Goal: Communication & Community: Ask a question

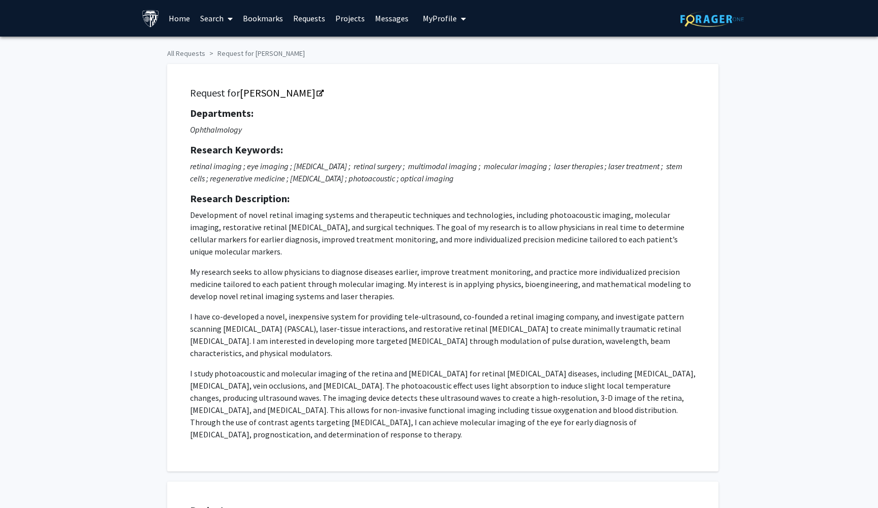
scroll to position [464, 32]
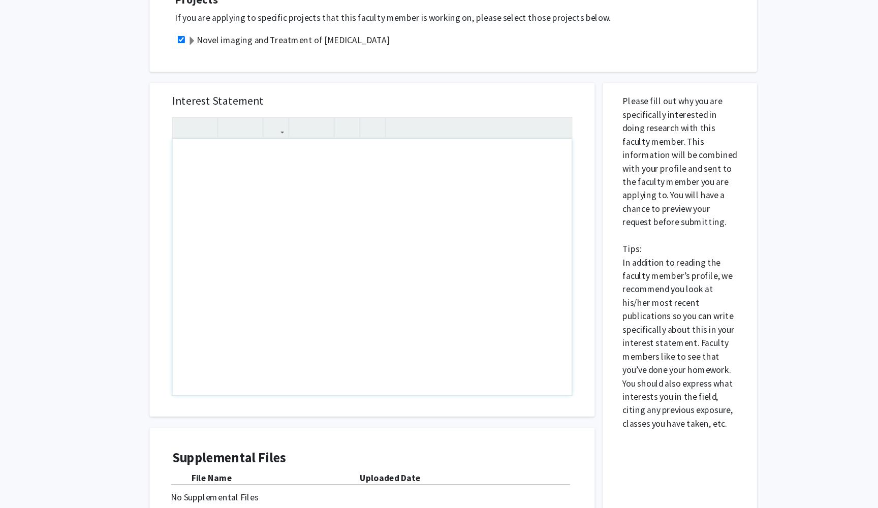
click at [230, 212] on div "Note to users with screen readers: Please press Alt+0 or Option+0 to deactivate…" at bounding box center [369, 289] width 362 height 233
paste div "Note to users with screen readers: Please press Alt+0 or Option+0 to deactivate…"
type textarea "<p>Dear [PERSON_NAME], </p> <p>I hope this message finds you well. My name is […"
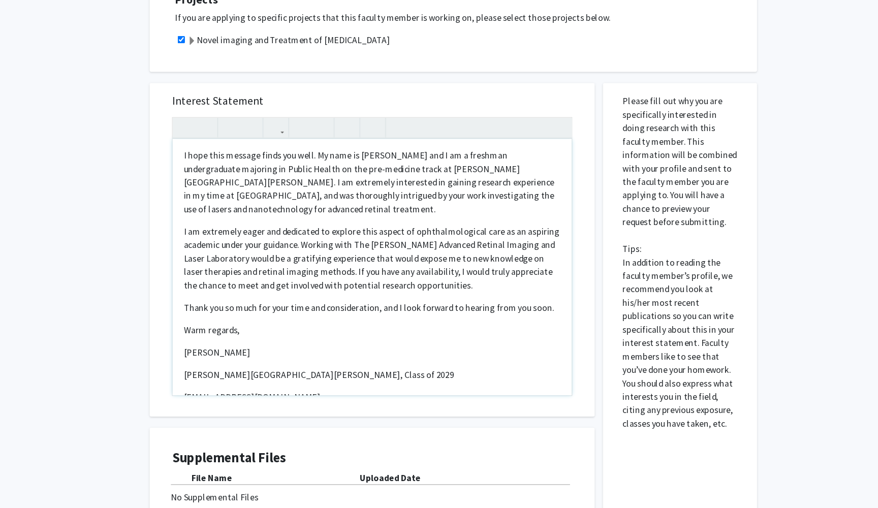
scroll to position [23, 0]
click at [302, 297] on p "I am extremely eager and dedicated to explore this aspect of ophthalmological c…" at bounding box center [369, 280] width 342 height 61
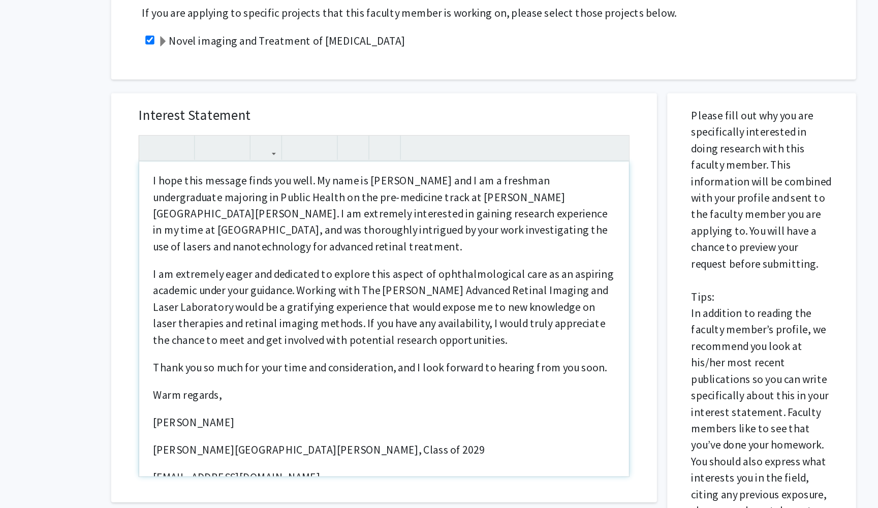
click at [188, 252] on div "Dear [PERSON_NAME],  I hope this message finds you well. My name is [PERSON_N…" at bounding box center [369, 368] width 362 height 233
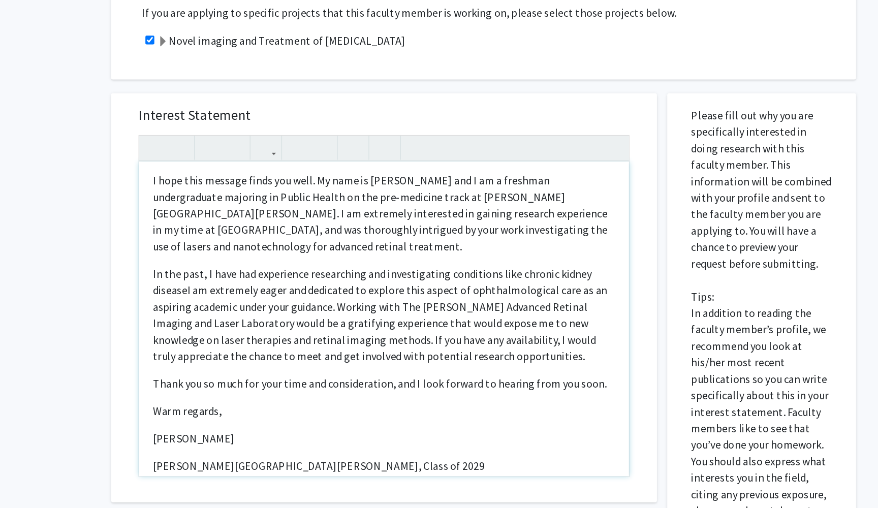
click at [371, 329] on p "In the past, I have had experience researching and investigating conditions lik…" at bounding box center [369, 365] width 342 height 73
click at [329, 329] on p "In the past, I have had experience researching and investigating conditions lik…" at bounding box center [369, 365] width 342 height 73
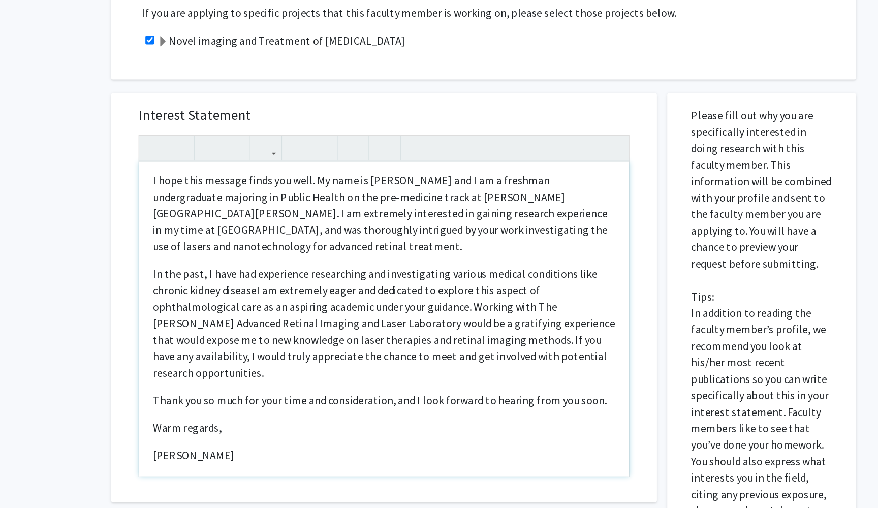
click at [431, 329] on p "In the past, I have had experience researching and investigating various medica…" at bounding box center [369, 371] width 342 height 85
click at [198, 329] on p "In the past, I have had experience researching and investigating various medica…" at bounding box center [369, 371] width 342 height 85
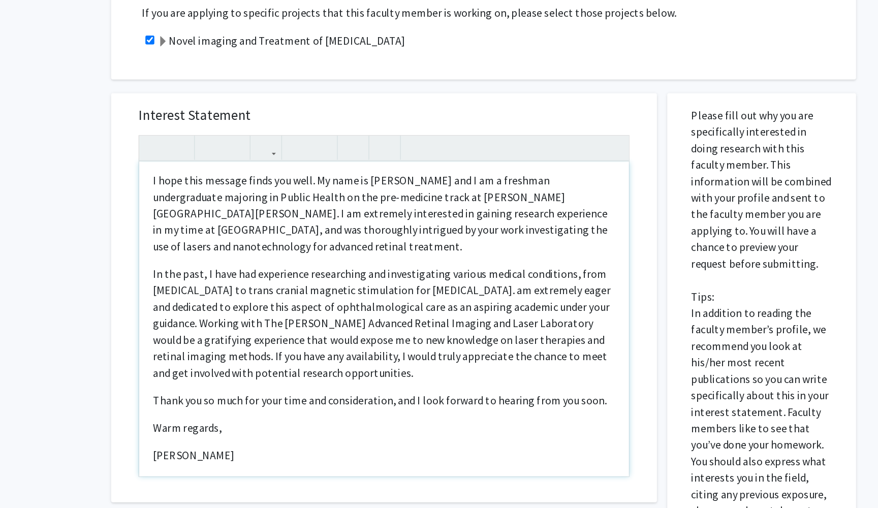
click at [220, 329] on p "In the past, I have had experience researching and investigating various medica…" at bounding box center [369, 371] width 342 height 85
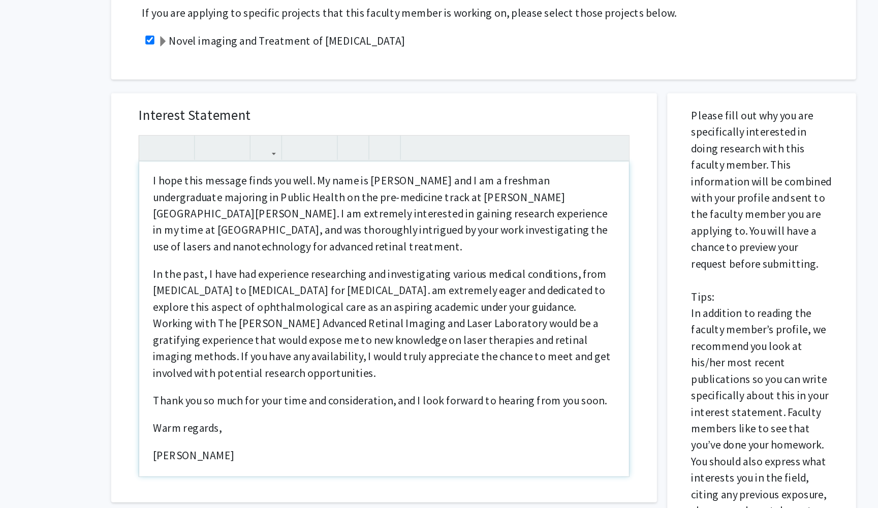
click at [373, 329] on p "In the past, I have had experience researching and investigating various medica…" at bounding box center [369, 371] width 342 height 85
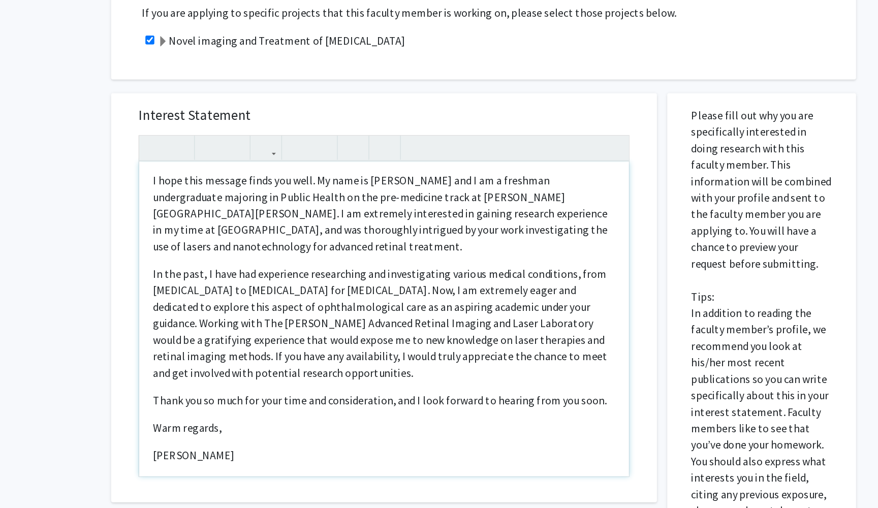
click at [219, 329] on p "In the past, I have had experience researching and investigating various medica…" at bounding box center [369, 371] width 342 height 85
click at [231, 329] on p "In the past, I have had experience researching and investigating various medica…" at bounding box center [369, 371] width 342 height 85
click at [253, 329] on p "In the past, I have had experience researching and investigating various medica…" at bounding box center [369, 371] width 342 height 85
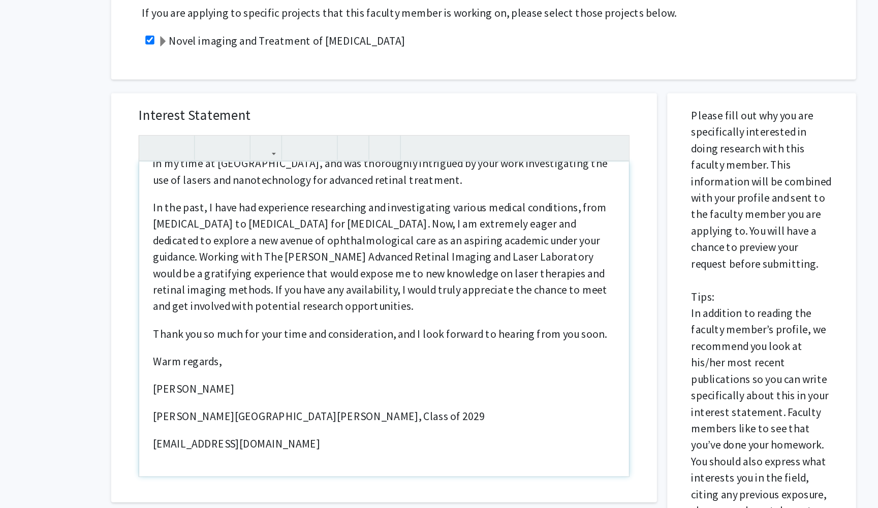
scroll to position [121, 0]
click at [188, 252] on div "Dear [PERSON_NAME],  I hope this message finds you well. My name is [PERSON_N…" at bounding box center [369, 368] width 362 height 233
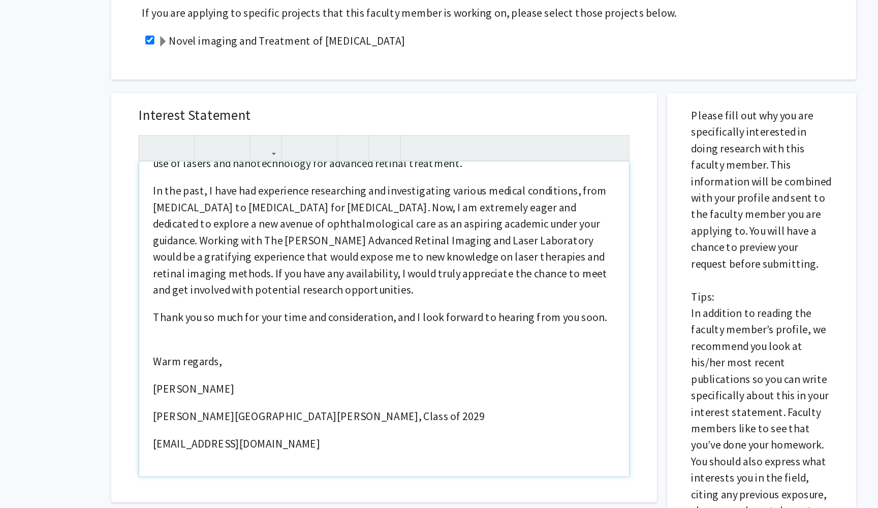
click at [198, 267] on p "In the past, I have had experience researching and investigating various medica…" at bounding box center [369, 309] width 342 height 85
click at [188, 252] on div "Dear [PERSON_NAME],  I hope this message finds you well. My name is [PERSON_N…" at bounding box center [369, 368] width 362 height 233
click at [198, 393] on p "Warm regards," at bounding box center [369, 399] width 342 height 12
click at [188, 252] on div "Dear [PERSON_NAME],  I hope this message finds you well. My name is [PERSON_N…" at bounding box center [369, 368] width 362 height 233
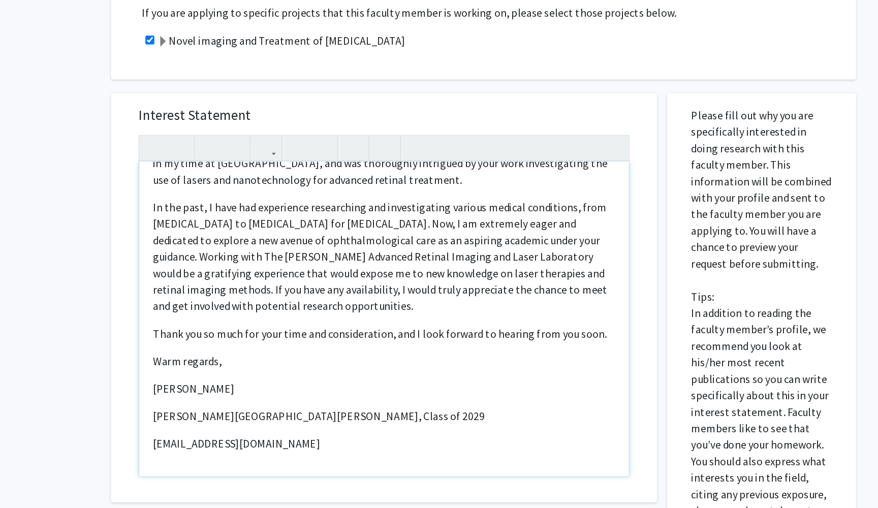
click at [188, 264] on div "Dear [PERSON_NAME],  I hope this message finds you well. My name is [PERSON_N…" at bounding box center [369, 368] width 362 height 233
click at [198, 434] on p "[PERSON_NAME][GEOGRAPHIC_DATA][PERSON_NAME], Class of 2029" at bounding box center [369, 440] width 342 height 12
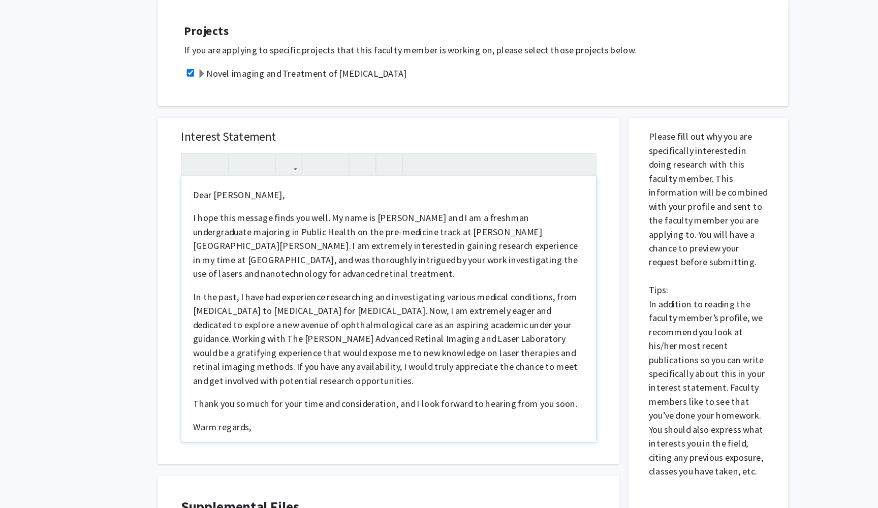
scroll to position [388, 0]
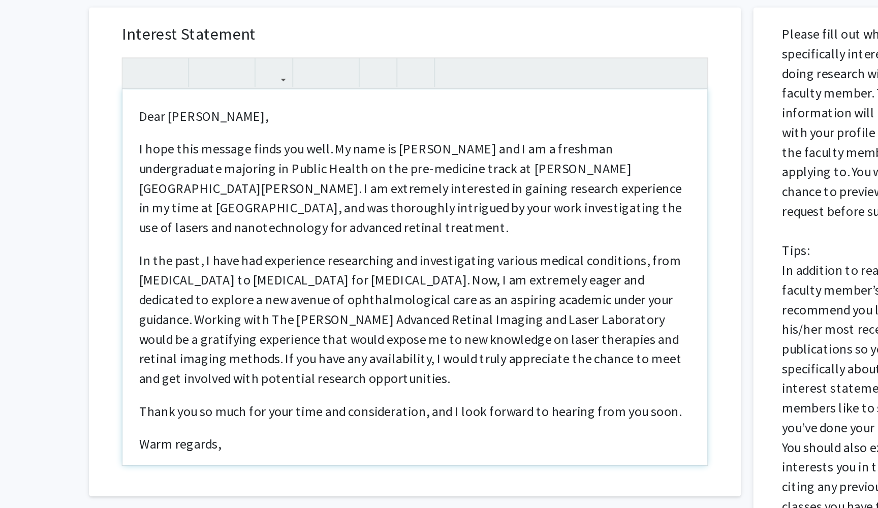
click at [198, 349] on p "In the past, I have had experience researching and investigating various medica…" at bounding box center [369, 391] width 342 height 85
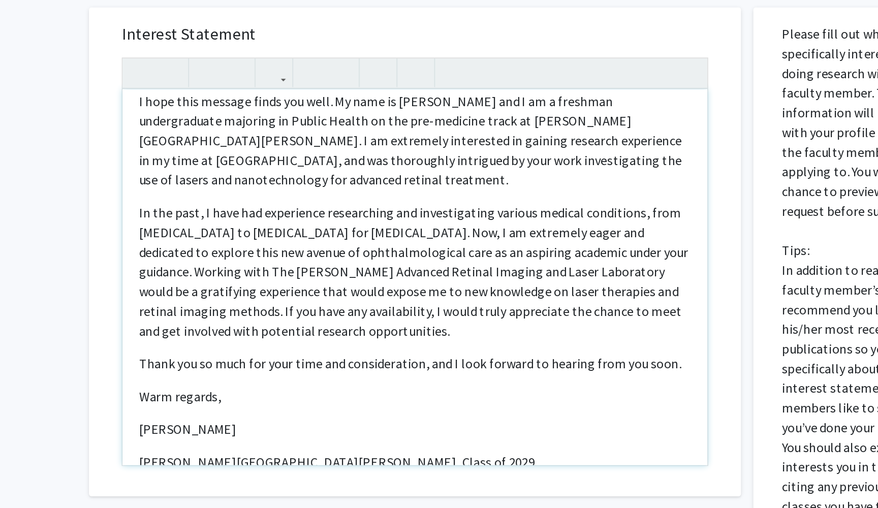
scroll to position [30, 0]
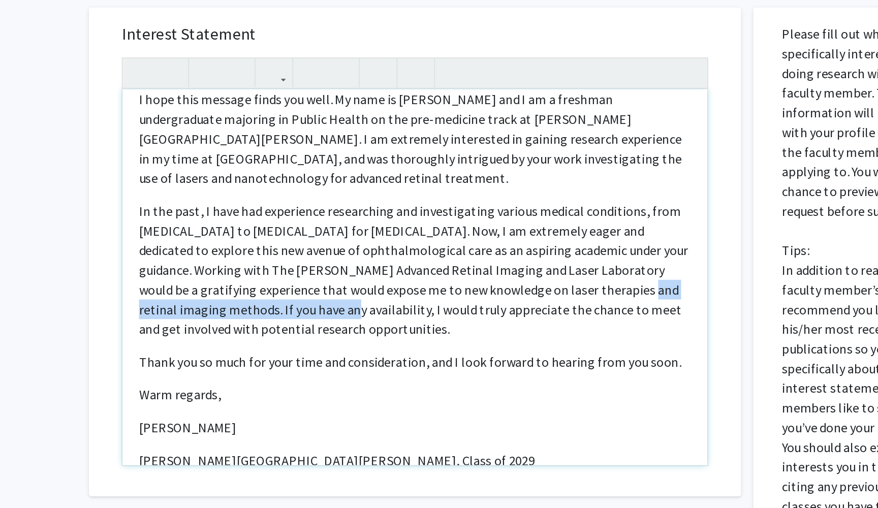
drag, startPoint x: 348, startPoint y: 179, endPoint x: 169, endPoint y: 193, distance: 180.0
click at [198, 318] on p "In the past, I have had experience researching and investigating various medica…" at bounding box center [369, 360] width 342 height 85
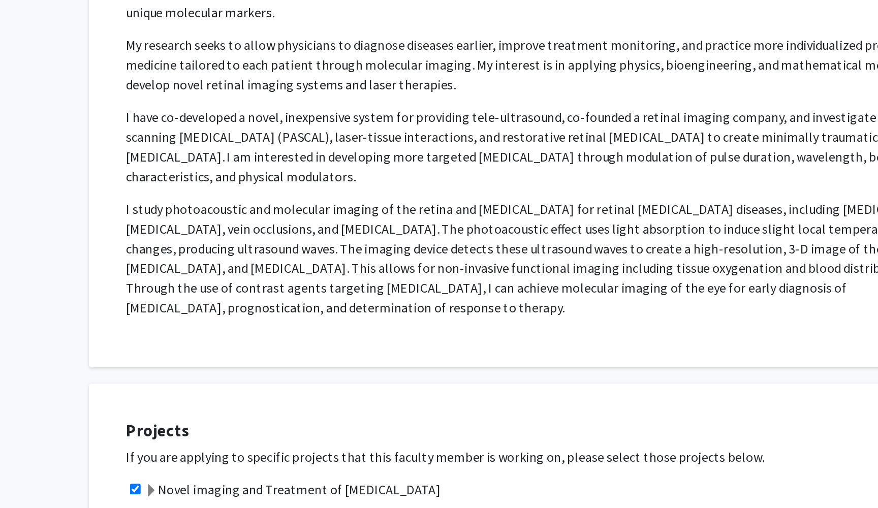
scroll to position [65, 0]
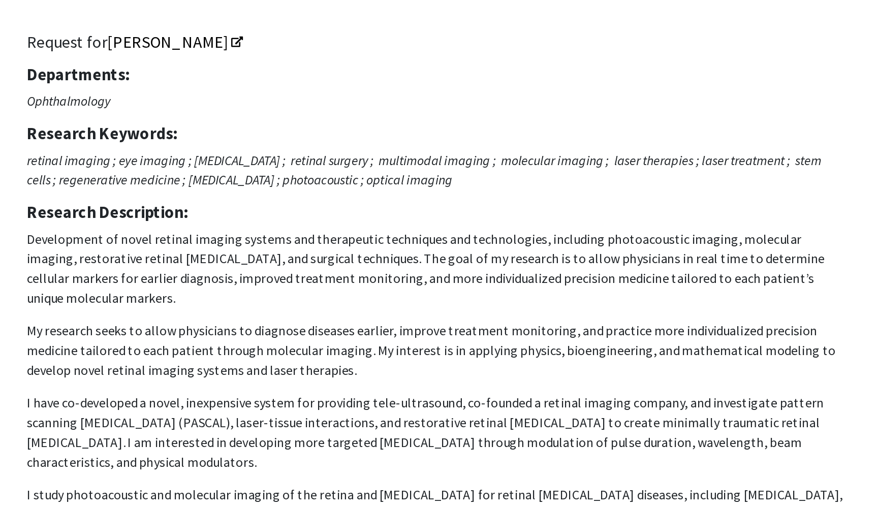
click at [190, 180] on p "Development of novel retinal imaging systems and therapeutic techniques and tec…" at bounding box center [443, 260] width 506 height 232
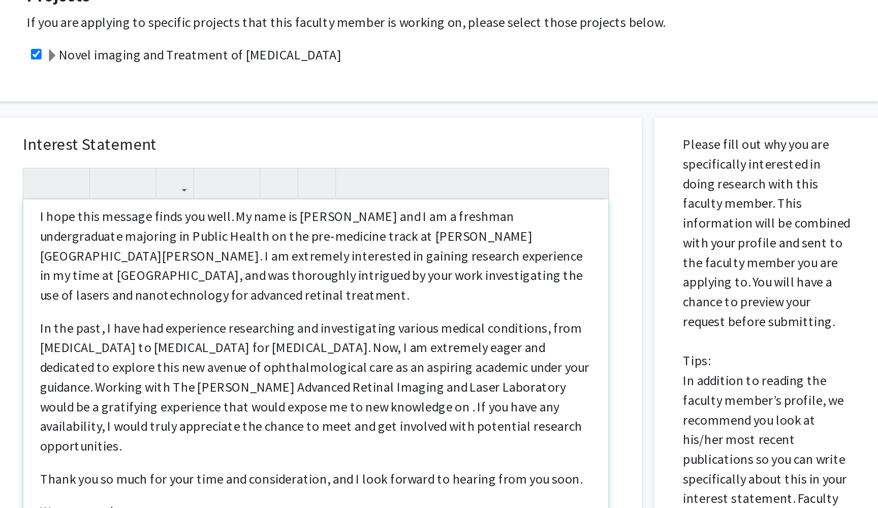
scroll to position [30, 0]
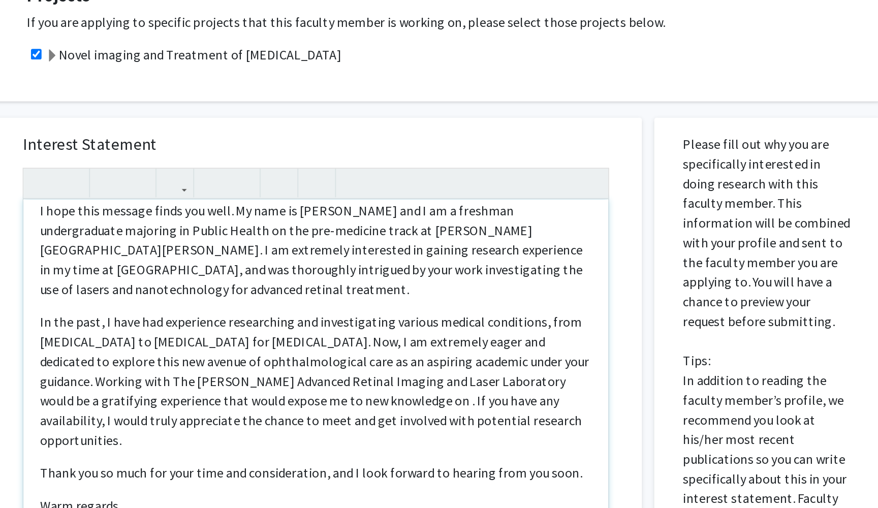
click at [285, 387] on p "In the past, I have had experience researching and investigating various medica…" at bounding box center [369, 429] width 342 height 85
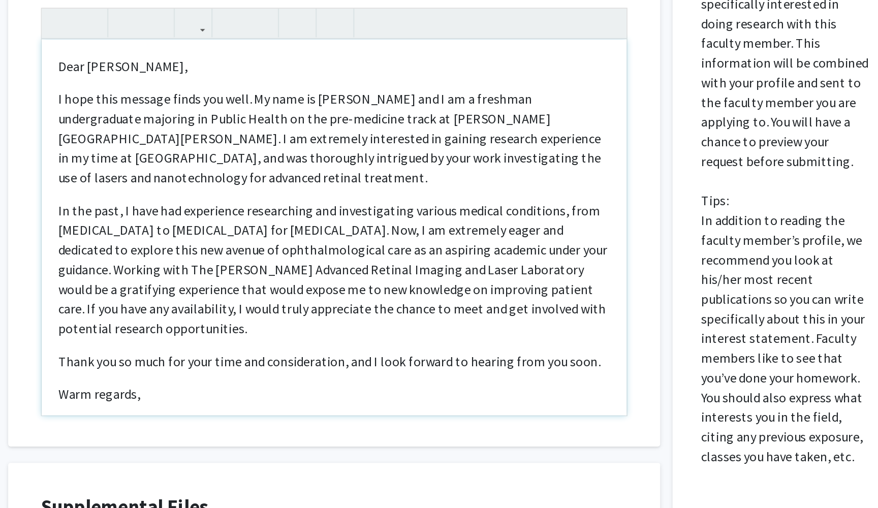
scroll to position [426, 0]
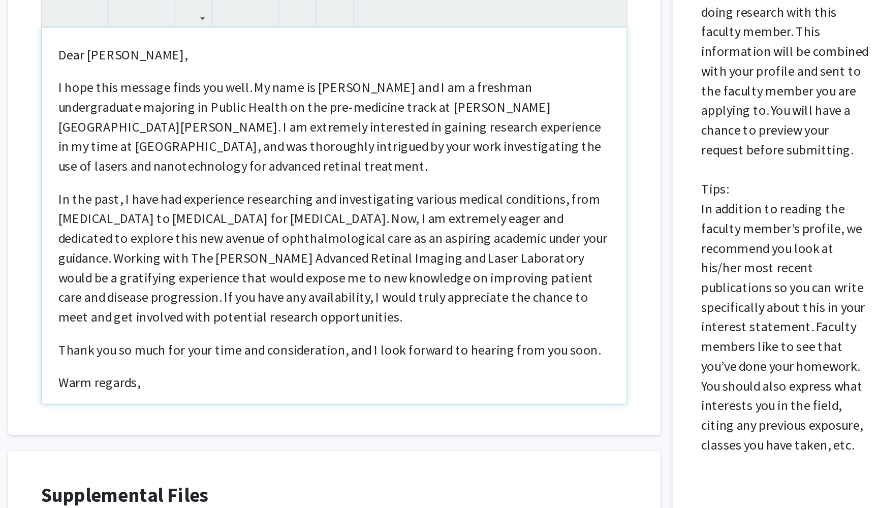
click at [335, 311] on p "In the past, I have had experience researching and investigating various medica…" at bounding box center [369, 353] width 342 height 85
click at [198, 311] on p "In the past, I have had experience researching and investigating various medica…" at bounding box center [369, 353] width 342 height 85
click at [335, 311] on p "In the past, I have had experience researching and investigating various medica…" at bounding box center [369, 353] width 342 height 85
click at [249, 311] on p "In the past, I have had experience researching and investigating various medica…" at bounding box center [369, 353] width 342 height 85
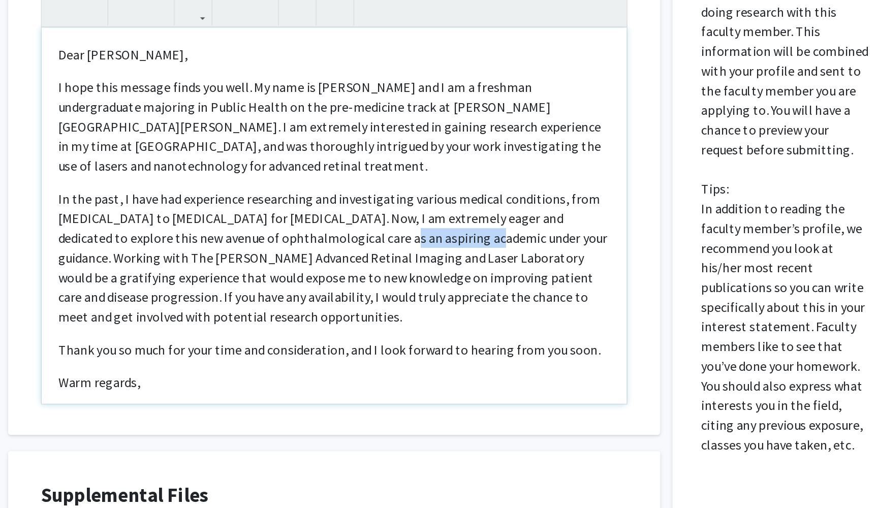
copy p "ophthalmological"
click at [333, 311] on p "In the past, I have had experience researching and investigating various medica…" at bounding box center [369, 353] width 342 height 85
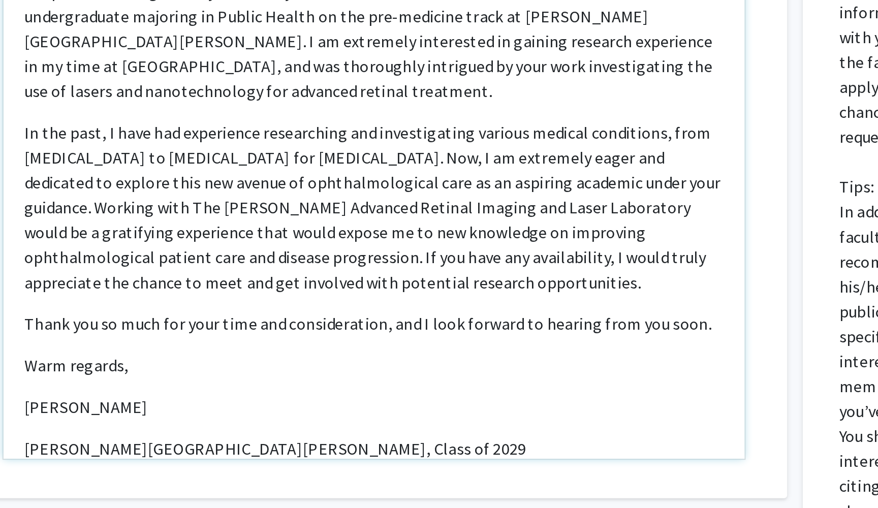
scroll to position [34, 0]
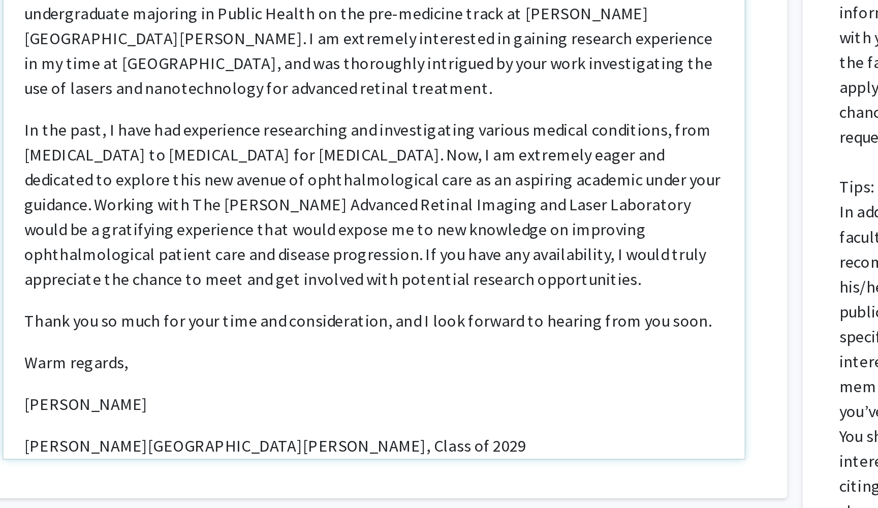
click at [198, 277] on p "In the past, I have had experience researching and investigating various medica…" at bounding box center [369, 319] width 342 height 85
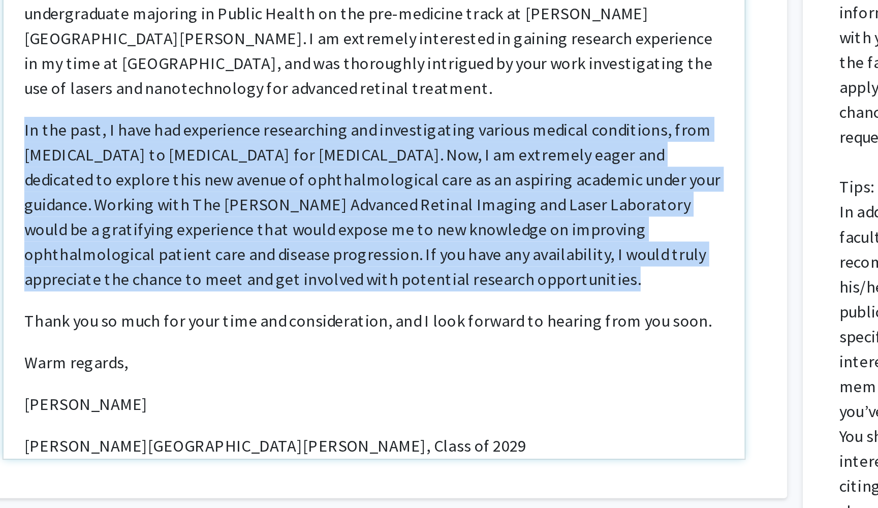
click at [198, 277] on p "In the past, I have had experience researching and investigating various medica…" at bounding box center [369, 319] width 342 height 85
copy p "In the past, I have had experience researching and investigating various medica…"
click at [198, 277] on p "In the past, I have had experience researching and investigating various medica…" at bounding box center [369, 319] width 342 height 85
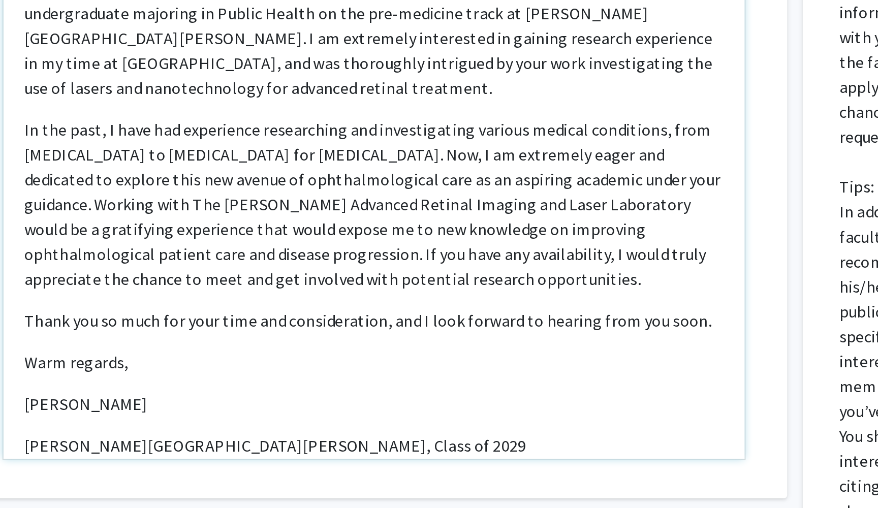
click at [198, 277] on p "In the past, I have had experience researching and investigating various medica…" at bounding box center [369, 319] width 342 height 85
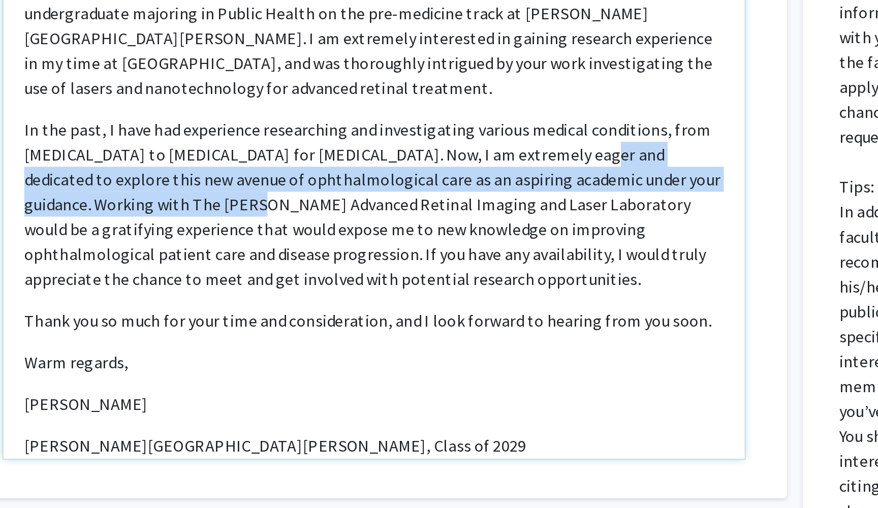
drag, startPoint x: 267, startPoint y: 78, endPoint x: 84, endPoint y: 100, distance: 184.9
click at [198, 277] on p "In the past, I have had experience researching and investigating various medica…" at bounding box center [369, 319] width 342 height 85
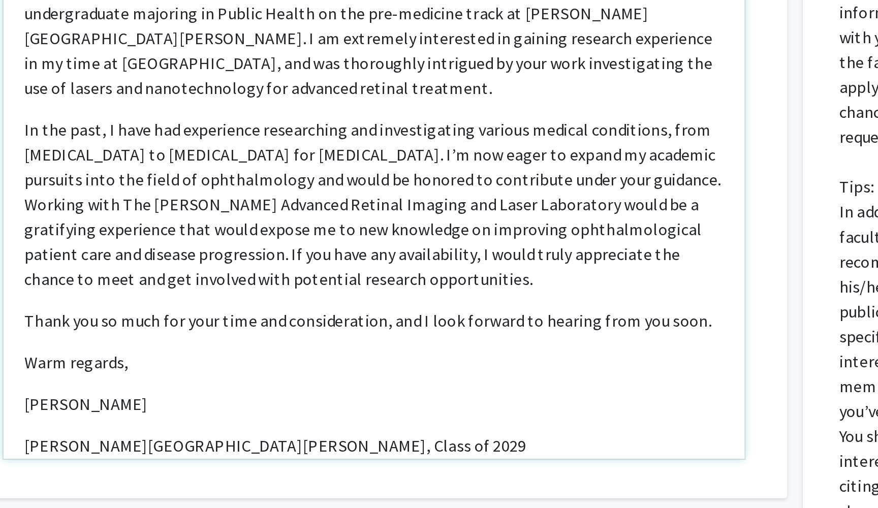
click at [198, 277] on p "In the past, I have had experience researching and investigating various medica…" at bounding box center [369, 319] width 342 height 85
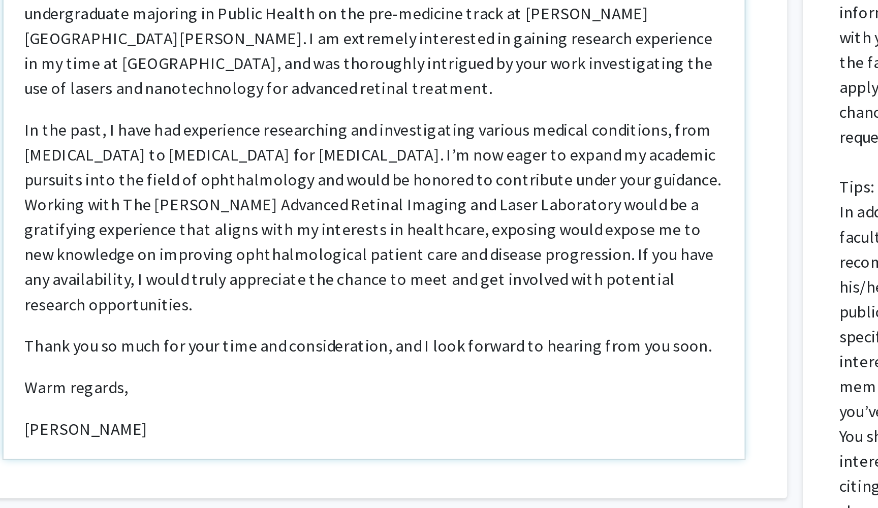
click at [268, 277] on p "In the past, I have had experience researching and investigating various medica…" at bounding box center [369, 326] width 342 height 98
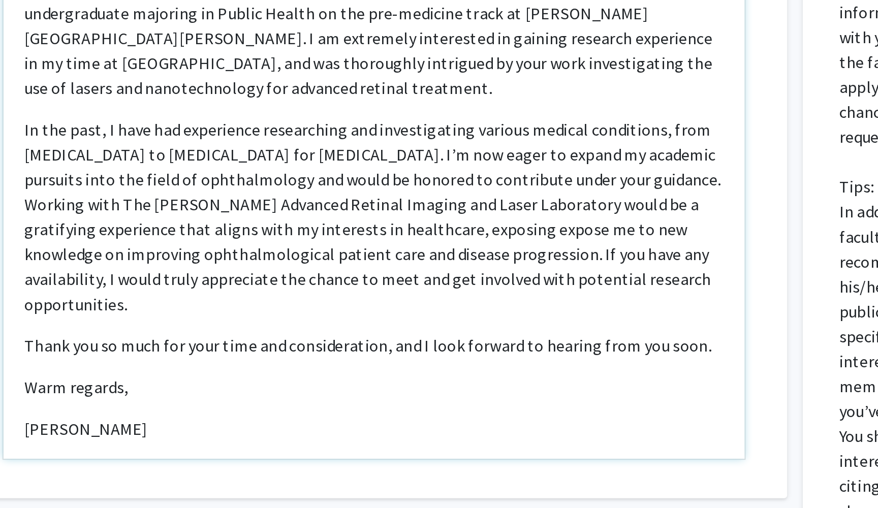
click at [273, 277] on p "In the past, I have had experience researching and investigating various medica…" at bounding box center [369, 326] width 342 height 98
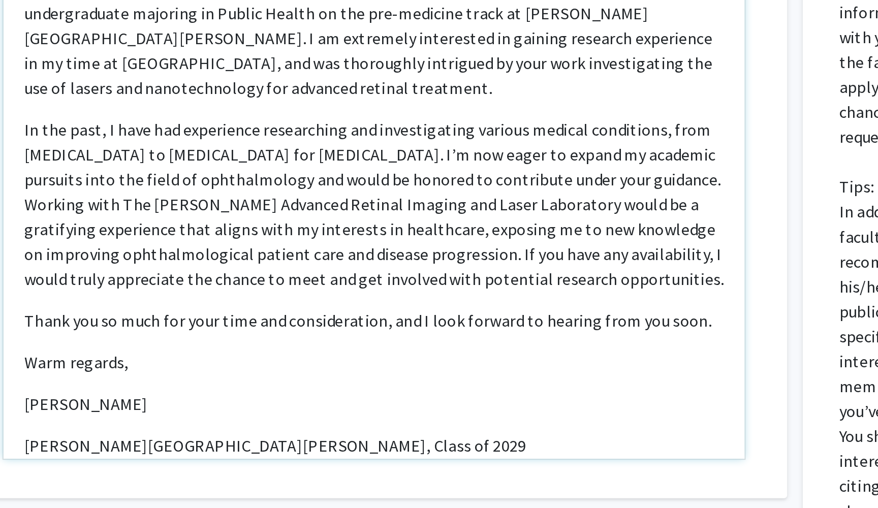
click at [295, 277] on p "In the past, I have had experience researching and investigating various medica…" at bounding box center [369, 319] width 342 height 85
click at [198, 277] on p "In the past, I have had experience researching and investigating various medica…" at bounding box center [369, 319] width 342 height 85
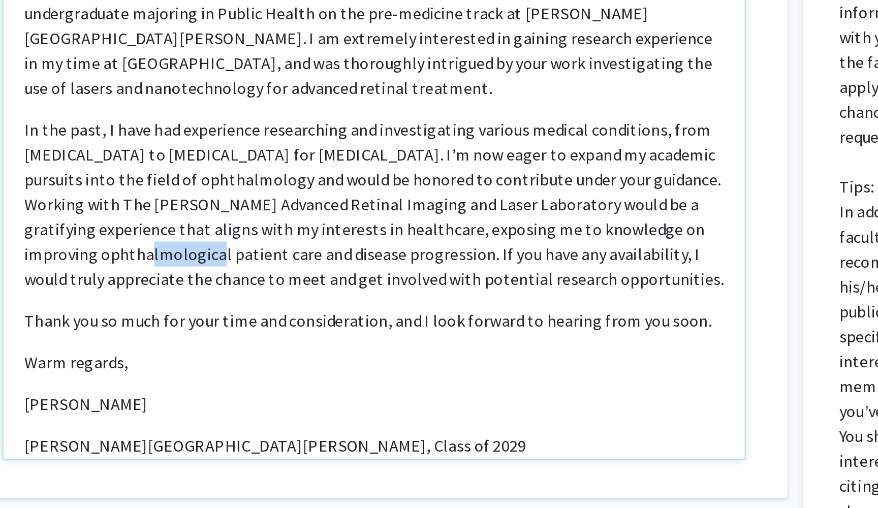
click at [198, 277] on p "In the past, I have had experience researching and investigating various medica…" at bounding box center [369, 319] width 342 height 85
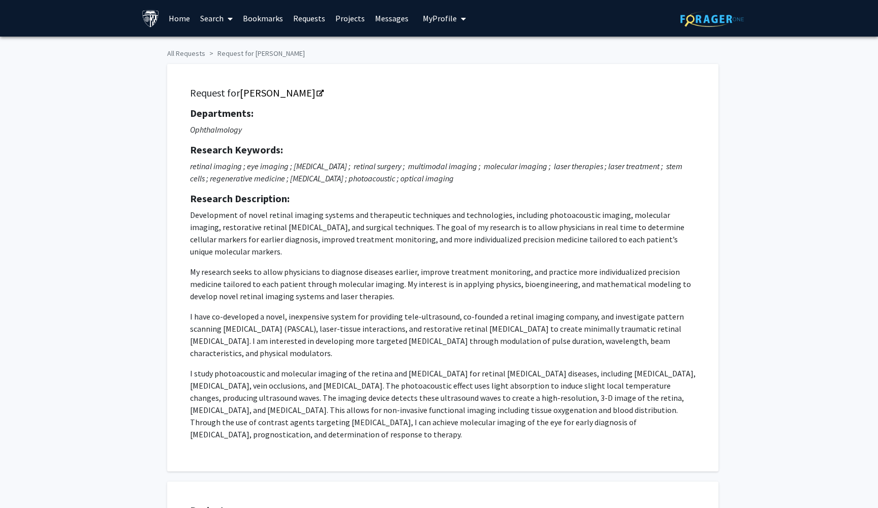
scroll to position [0, 0]
drag, startPoint x: 208, startPoint y: 238, endPoint x: 372, endPoint y: 455, distance: 272.3
click at [372, 455] on div "Request for [PERSON_NAME] Departments: Ophthalmology Research Keywords: retinal…" at bounding box center [443, 268] width 552 height 408
copy p "Loremipsumd si ametc adipisc elitsed doeiusm tem incididuntu laboreetdo mag ali…"
click at [441, 323] on p "I have co-developed a novel, inexpensive system for providing tele-ultrasound, …" at bounding box center [443, 335] width 506 height 49
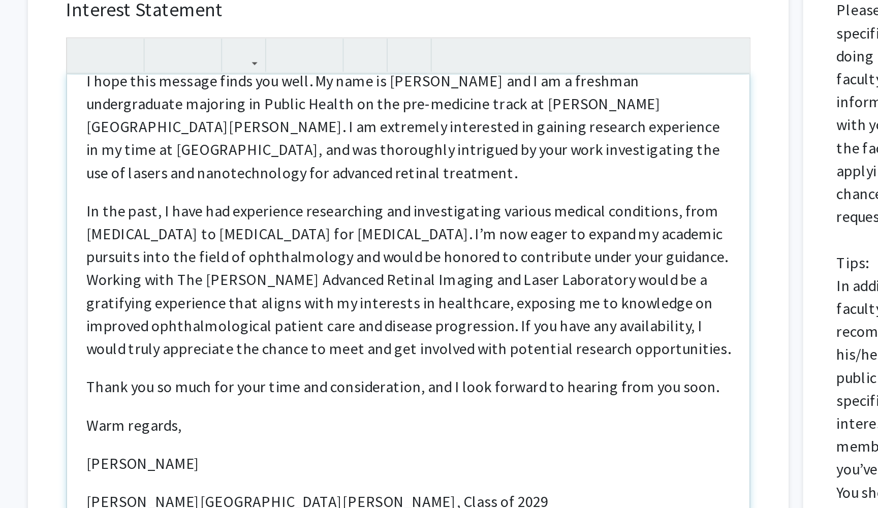
scroll to position [35, 0]
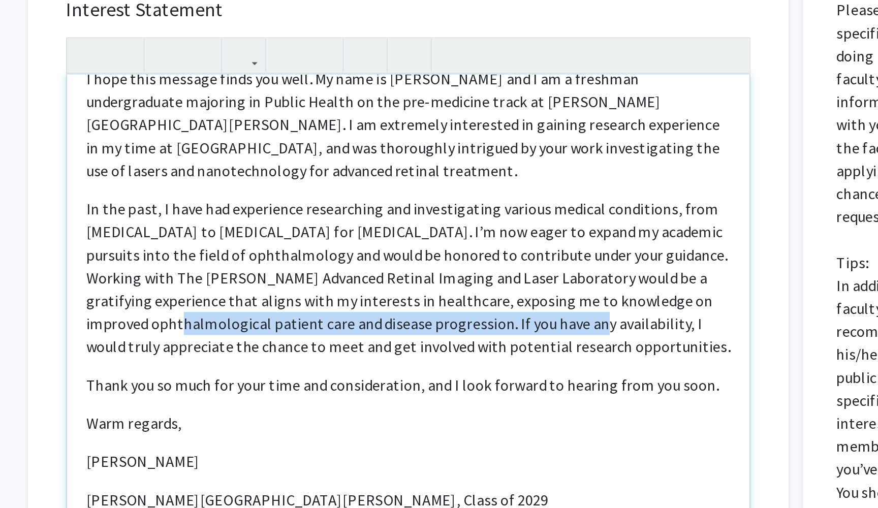
drag, startPoint x: 355, startPoint y: 161, endPoint x: 266, endPoint y: 175, distance: 90.1
click at [266, 343] on p "In the past, I have had experience researching and investigating various medica…" at bounding box center [369, 385] width 342 height 85
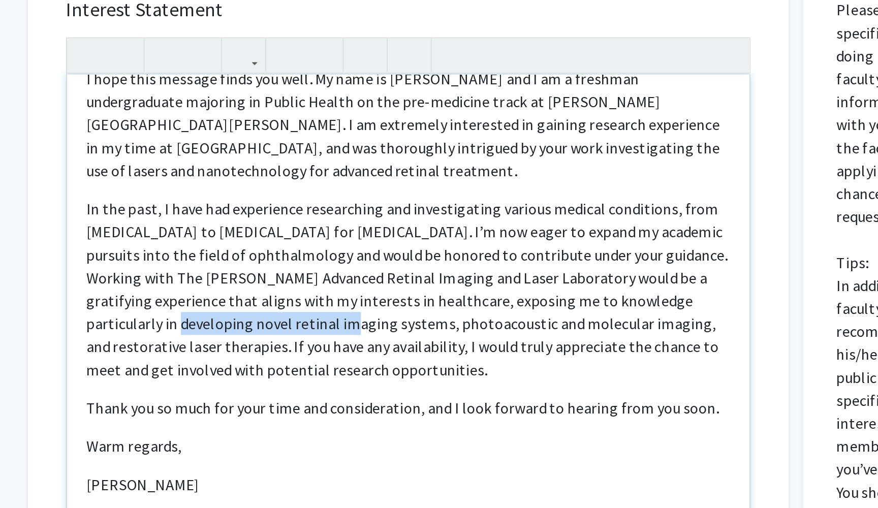
drag, startPoint x: 135, startPoint y: 174, endPoint x: 26, endPoint y: 169, distance: 109.4
click at [177, 227] on div "Interest Statement Dear [PERSON_NAME],  I hope this message finds you well. M…" at bounding box center [369, 378] width 384 height 303
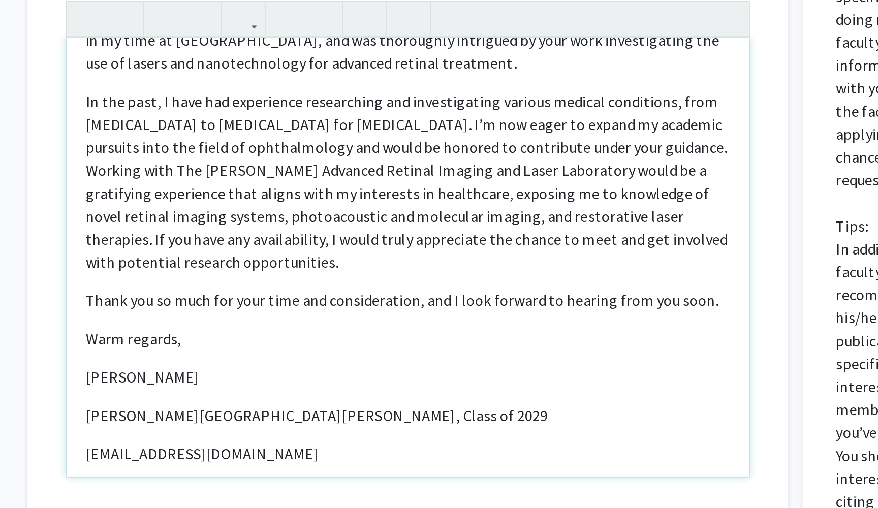
scroll to position [56, 0]
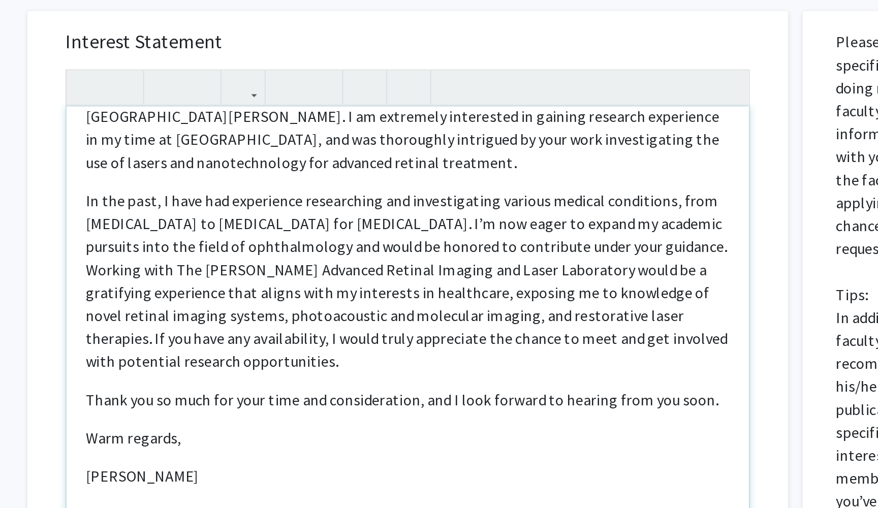
click at [198, 302] on p "In the past, I have had experience researching and investigating various medica…" at bounding box center [369, 351] width 342 height 98
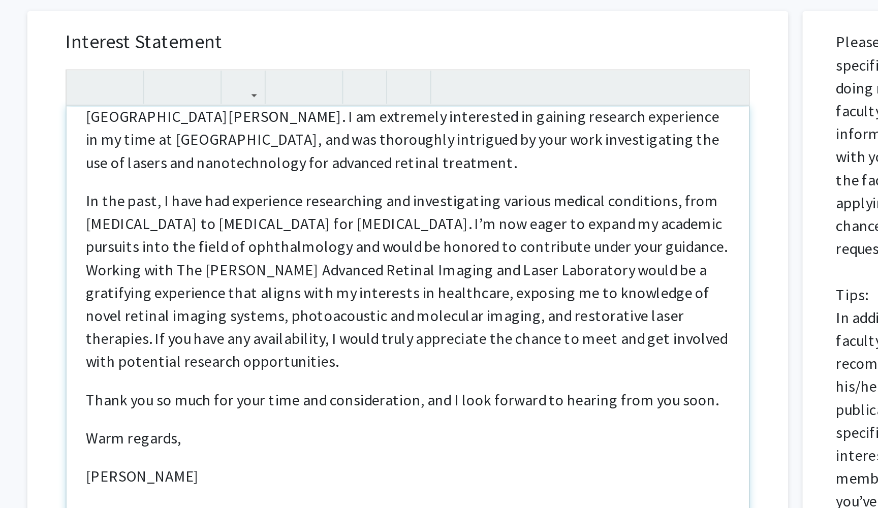
click at [213, 302] on p "In the past, I have had experience researching and investigating various medica…" at bounding box center [369, 351] width 342 height 98
click at [318, 302] on p "In the past, I have had experience researching and investigating various medica…" at bounding box center [369, 351] width 342 height 98
type textarea "<l>Ipsu Do. Sitame, </c> <a>E sedd eius tempori utlab etd magn. Al enim ad Mini…"
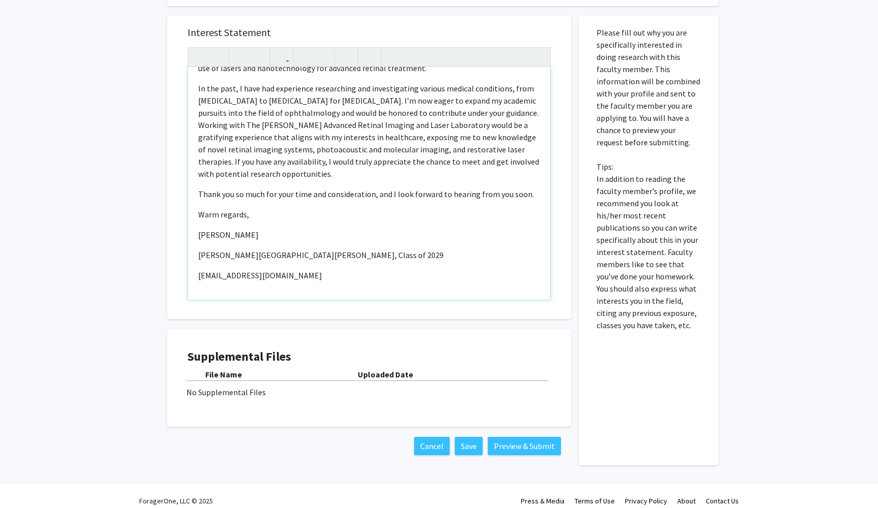
scroll to position [570, 0]
click at [217, 369] on div "File Name" at bounding box center [281, 375] width 152 height 12
click at [217, 387] on div "No Supplemental Files" at bounding box center [369, 393] width 365 height 12
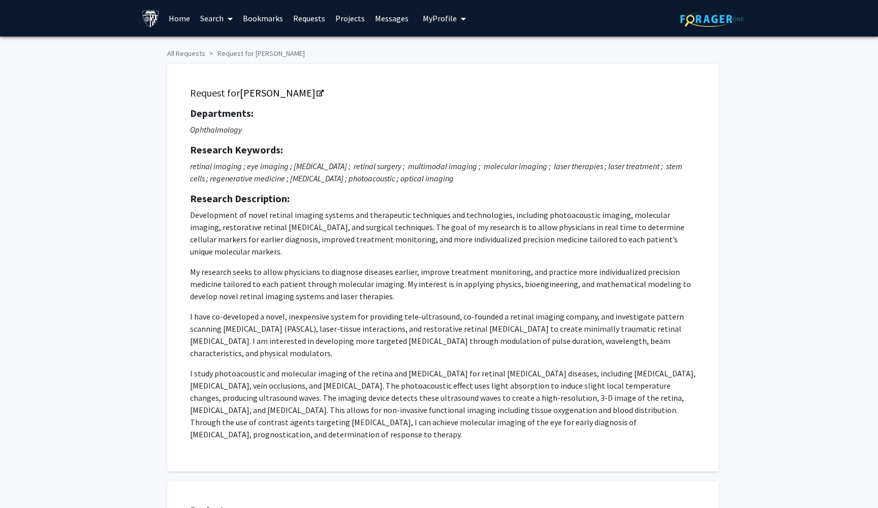
scroll to position [0, 0]
click at [266, 99] on link "[PERSON_NAME]" at bounding box center [281, 92] width 83 height 13
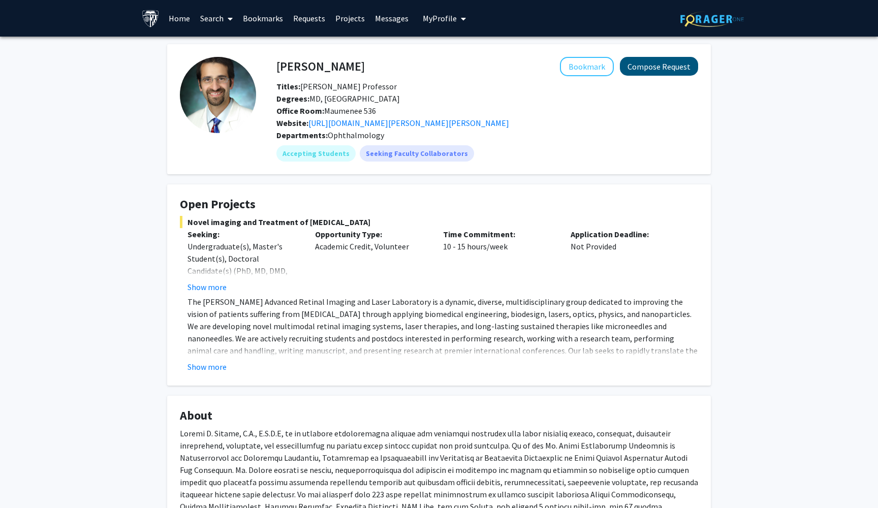
click at [644, 67] on button "Compose Request" at bounding box center [659, 66] width 78 height 19
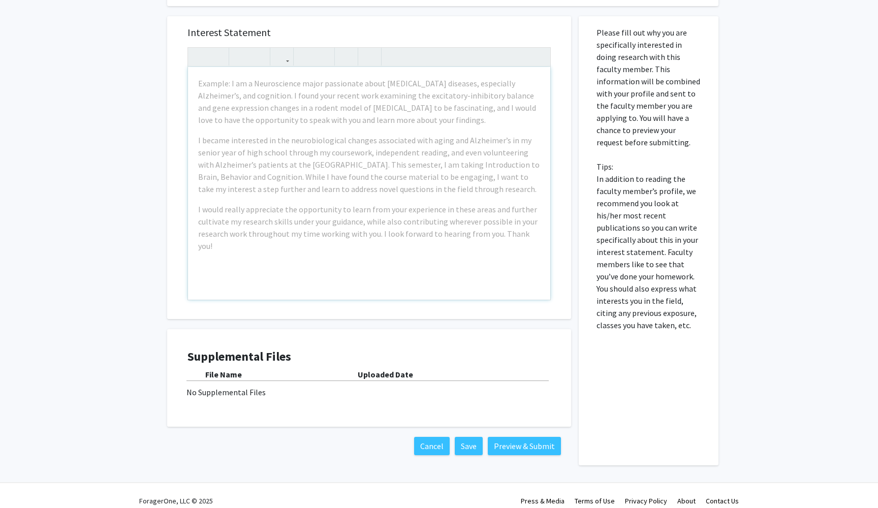
scroll to position [570, 0]
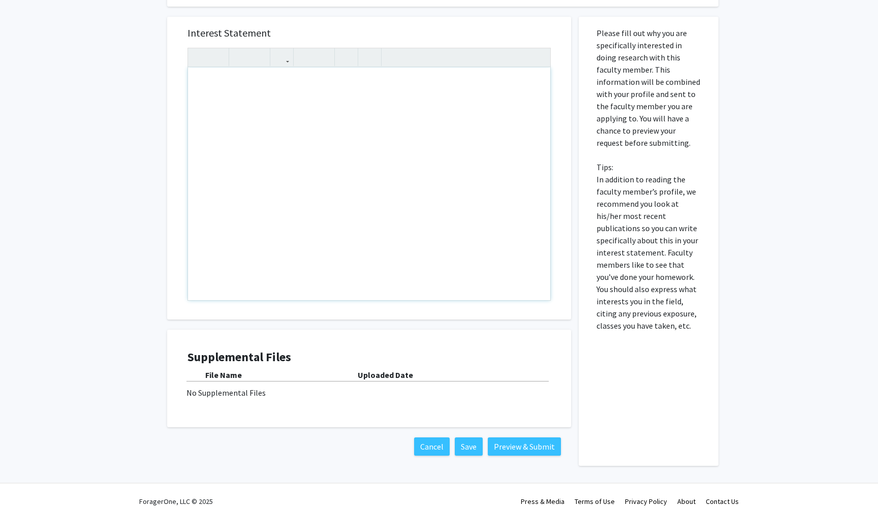
click at [347, 186] on div "Note to users with screen readers: Please press Alt+0 or Option+0 to deactivate…" at bounding box center [369, 184] width 362 height 233
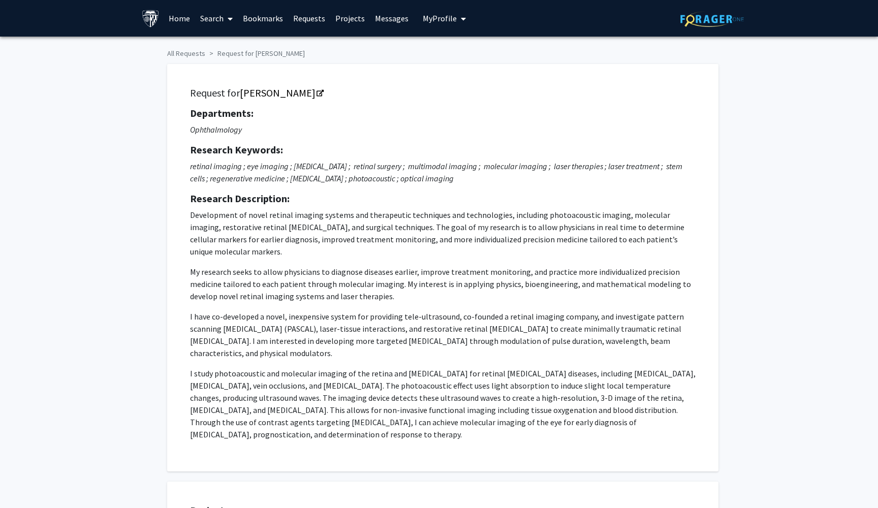
scroll to position [0, 0]
click at [774, 7] on div "Skip navigation Home Search Bookmarks Requests Projects Messages My Profile [PE…" at bounding box center [439, 18] width 878 height 37
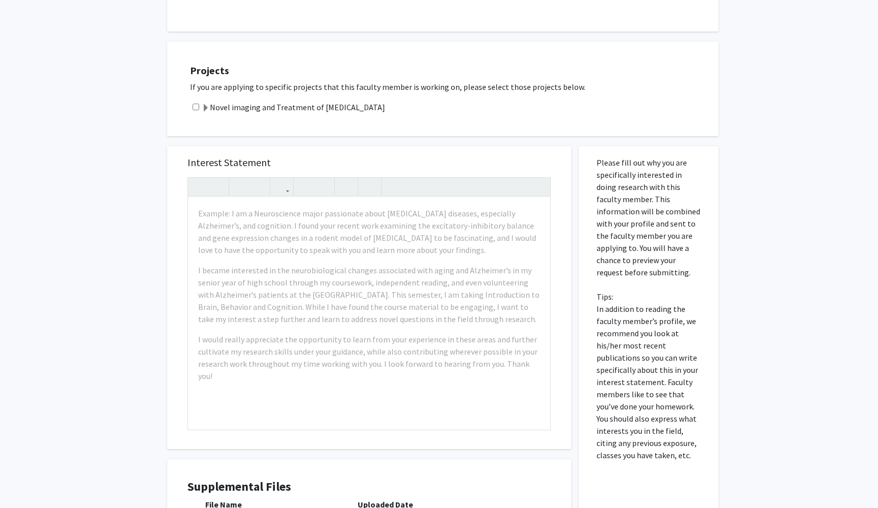
scroll to position [537, 0]
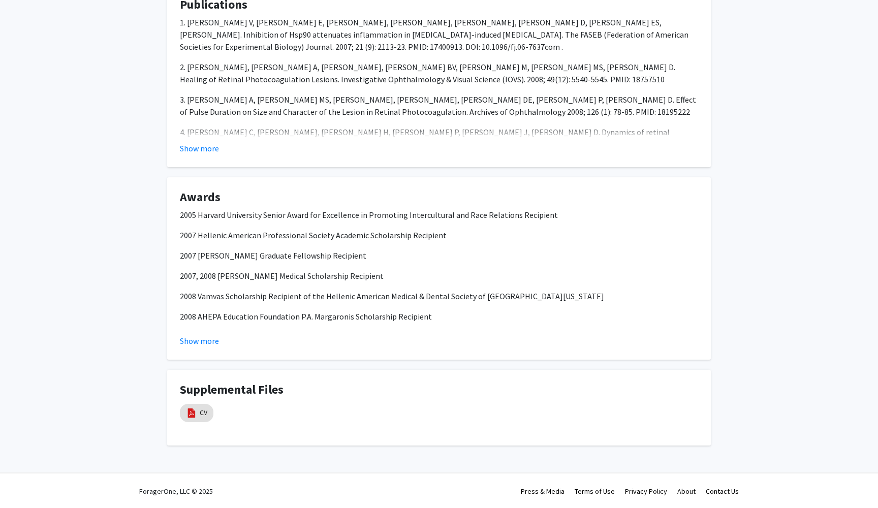
scroll to position [854, 0]
click at [204, 414] on link "CV" at bounding box center [204, 413] width 8 height 11
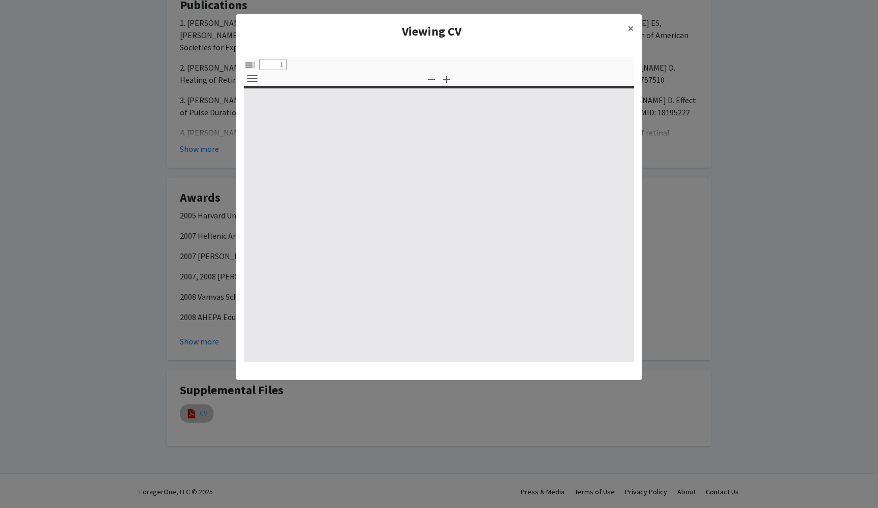
select select "custom"
type input "0"
select select "custom"
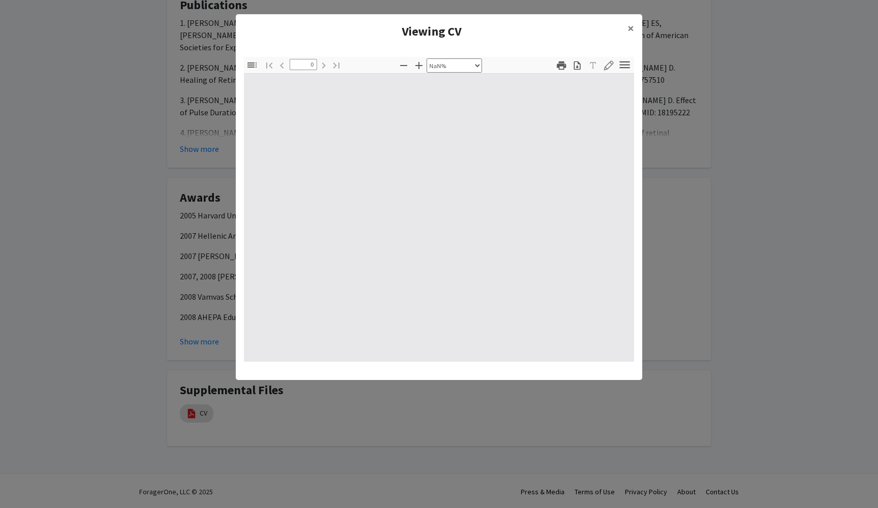
type input "1"
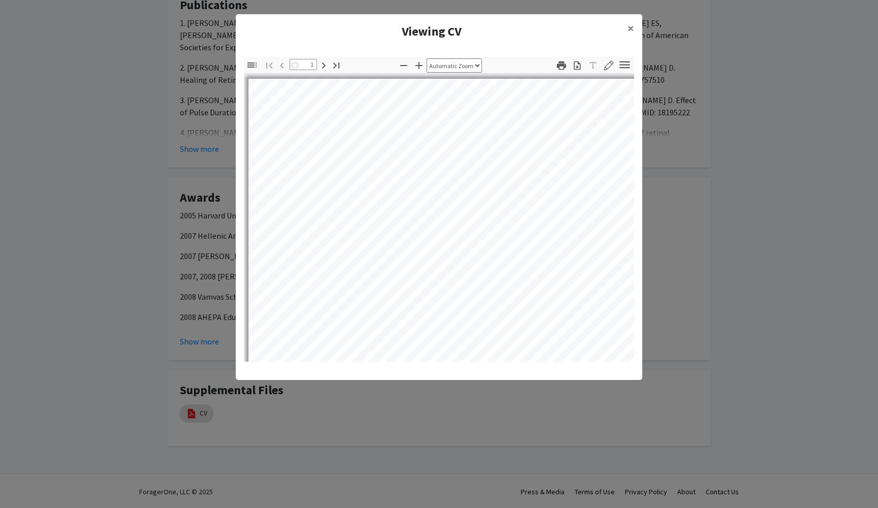
select select "auto"
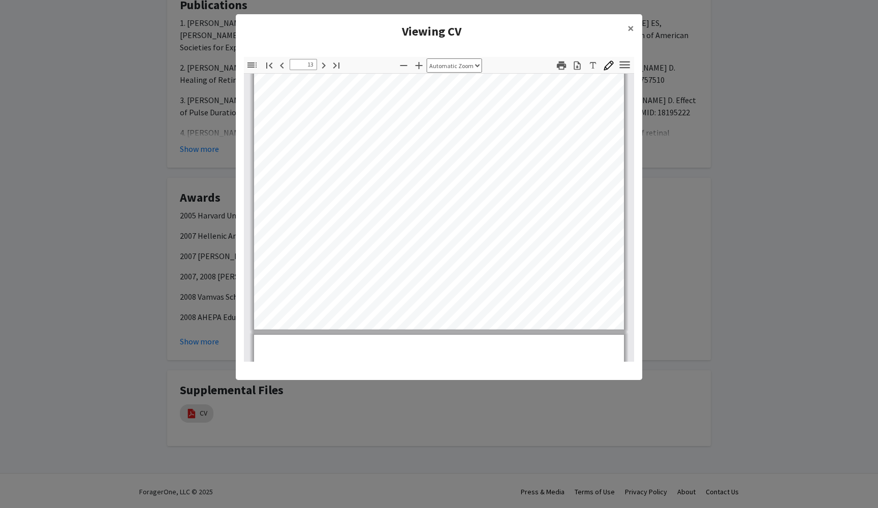
scroll to position [5764, 0]
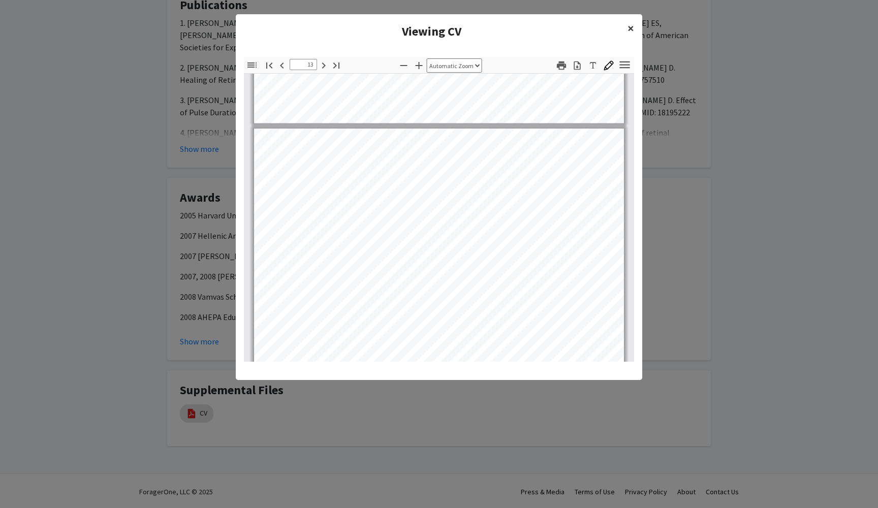
click at [625, 30] on button "×" at bounding box center [631, 28] width 23 height 28
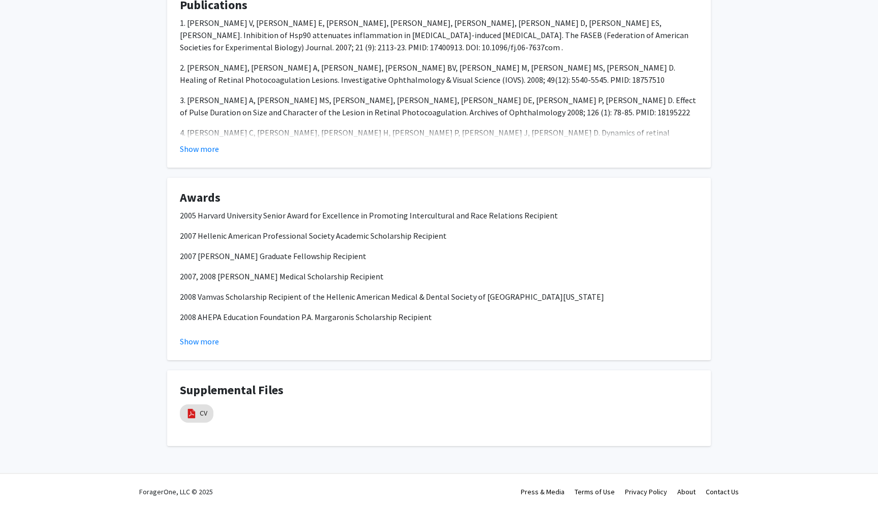
type input "12"
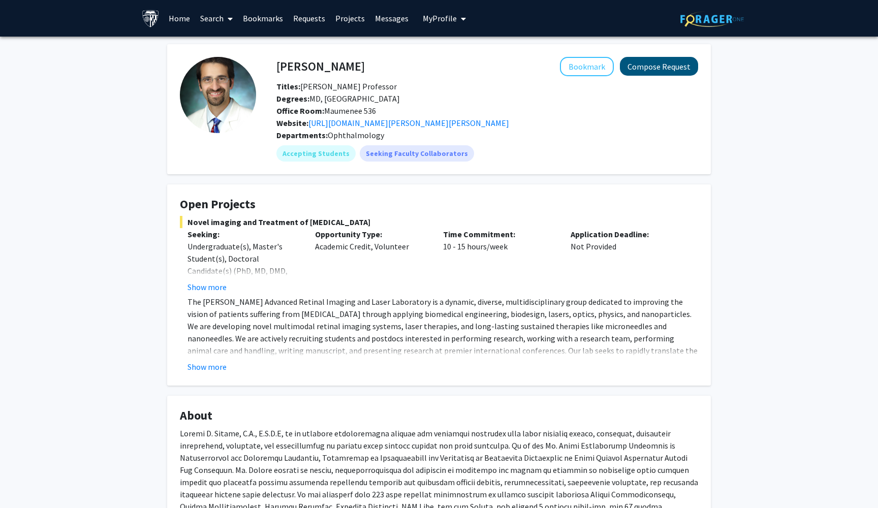
scroll to position [-1, 0]
click at [677, 71] on button "Compose Request" at bounding box center [659, 66] width 78 height 19
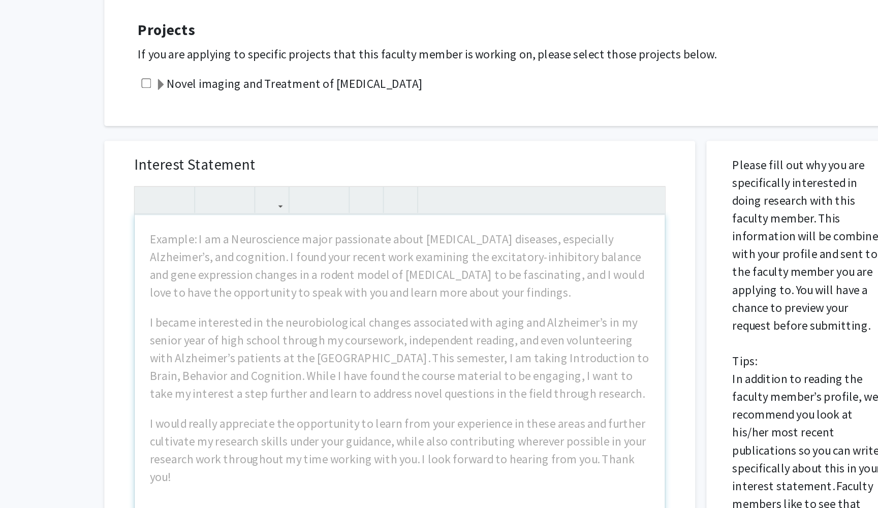
scroll to position [340, 0]
